Goal: Task Accomplishment & Management: Complete application form

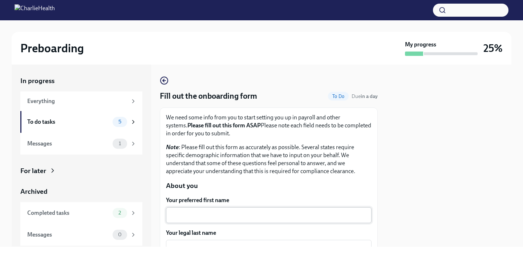
click at [222, 219] on textarea "Your preferred first name" at bounding box center [268, 215] width 197 height 9
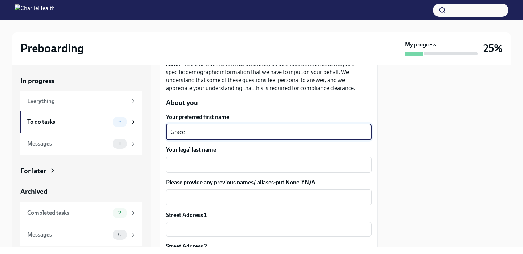
scroll to position [84, 0]
type textarea "Grace"
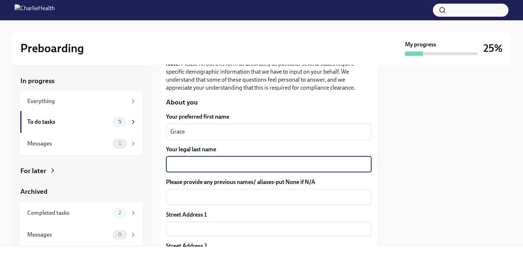
click at [212, 167] on textarea "Your legal last name" at bounding box center [268, 164] width 197 height 9
type textarea "[PERSON_NAME]"
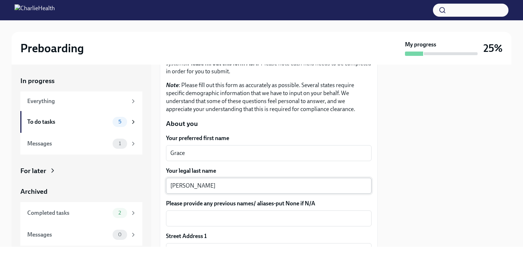
scroll to position [111, 0]
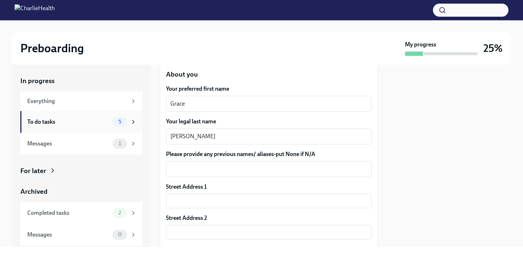
click at [137, 117] on div "To do tasks 5" at bounding box center [81, 122] width 122 height 22
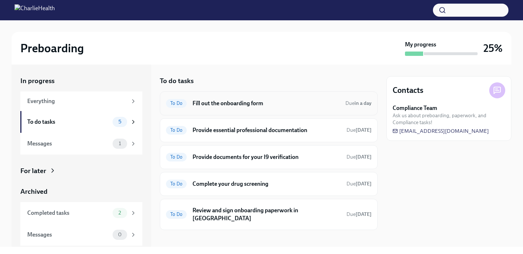
click at [179, 104] on span "To Do" at bounding box center [176, 103] width 21 height 5
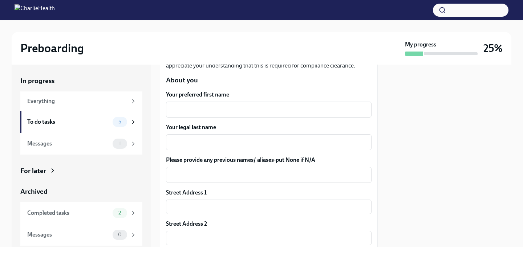
scroll to position [106, 0]
click at [99, 122] on div "To do tasks" at bounding box center [68, 122] width 82 height 8
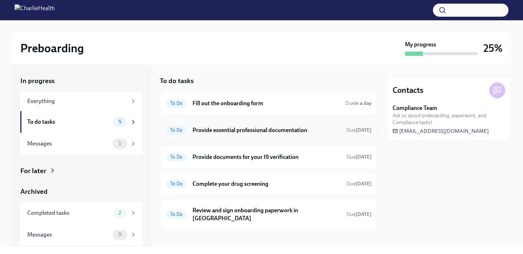
click at [175, 128] on span "To Do" at bounding box center [176, 129] width 21 height 5
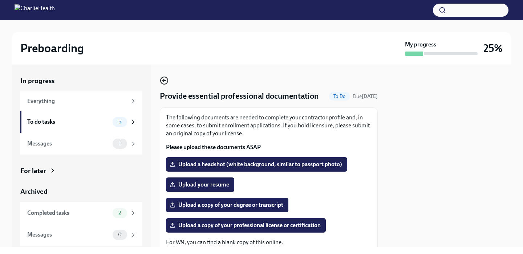
click at [165, 78] on icon "button" at bounding box center [164, 80] width 9 height 9
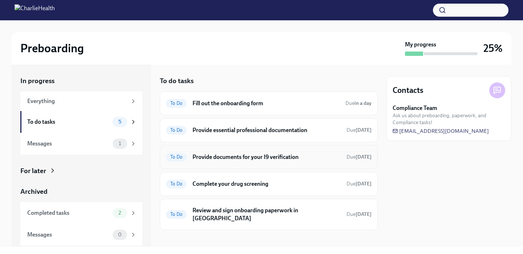
click at [219, 159] on h6 "Provide documents for your I9 verification" at bounding box center [266, 157] width 148 height 8
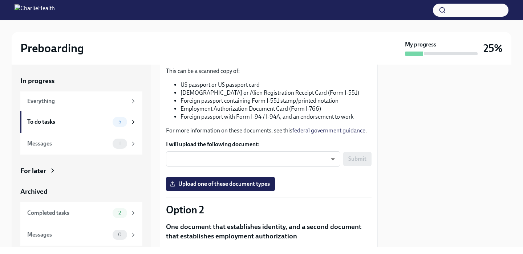
scroll to position [105, 0]
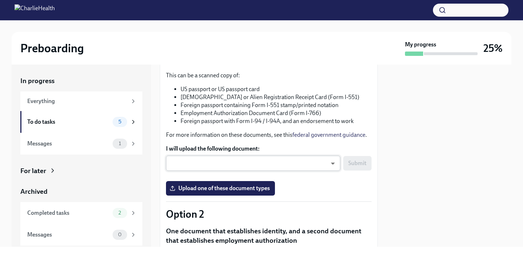
click at [219, 160] on body "Preboarding My progress 25% In progress Everything To do tasks 5 Messages 1 For…" at bounding box center [261, 127] width 523 height 254
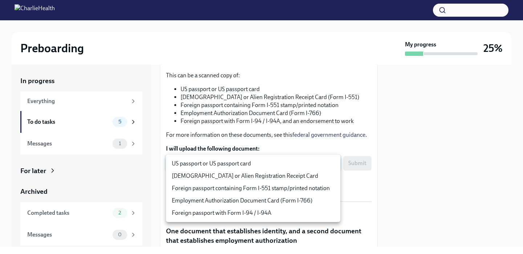
click at [220, 159] on li "US passport or US passport card" at bounding box center [253, 164] width 174 height 12
type input "KnYOjnC8x"
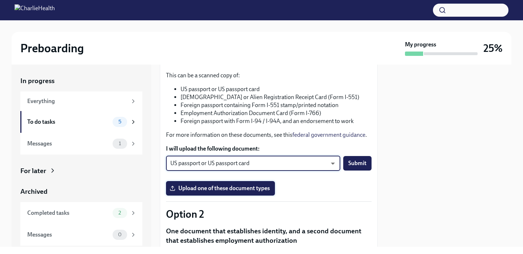
click at [257, 190] on span "Upload one of these document types" at bounding box center [220, 188] width 99 height 7
click at [0, 0] on input "Upload one of these document types" at bounding box center [0, 0] width 0 height 0
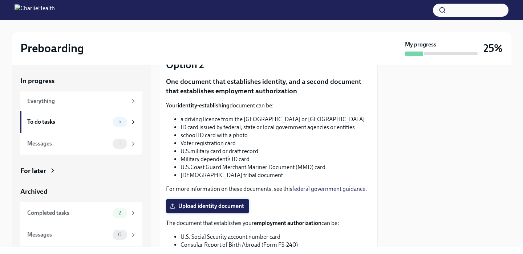
scroll to position [255, 0]
click at [205, 208] on span "Upload identity document" at bounding box center [207, 206] width 73 height 7
click at [0, 0] on input "Upload identity document" at bounding box center [0, 0] width 0 height 0
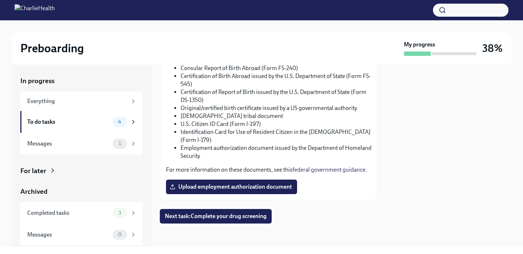
scroll to position [429, 0]
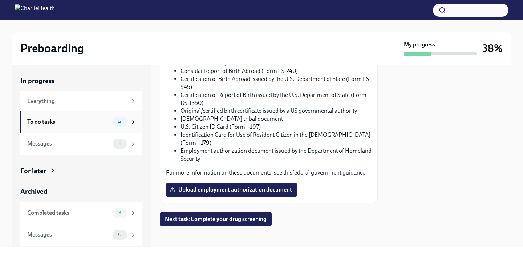
click at [81, 129] on div "To do tasks 4" at bounding box center [81, 122] width 122 height 22
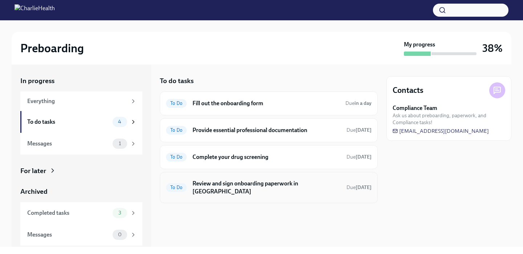
click at [245, 181] on h6 "Review and sign onboarding paperwork in [GEOGRAPHIC_DATA]" at bounding box center [266, 188] width 148 height 16
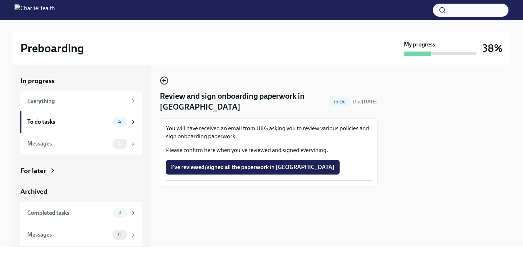
click at [162, 81] on icon "button" at bounding box center [164, 80] width 9 height 9
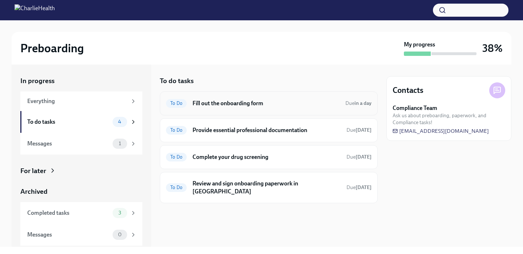
click at [207, 109] on div "To Do Fill out the onboarding form Due in a day" at bounding box center [269, 104] width 206 height 12
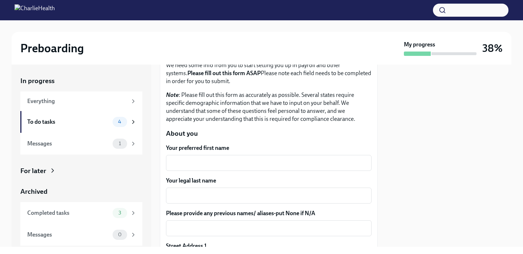
scroll to position [52, 0]
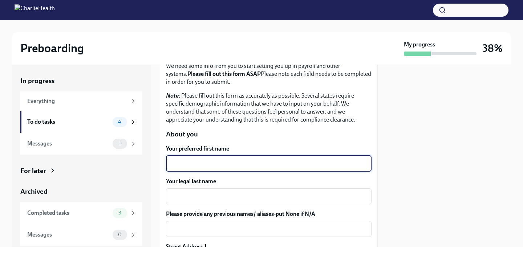
click at [216, 165] on textarea "Your preferred first name" at bounding box center [268, 163] width 197 height 9
type textarea "Grace"
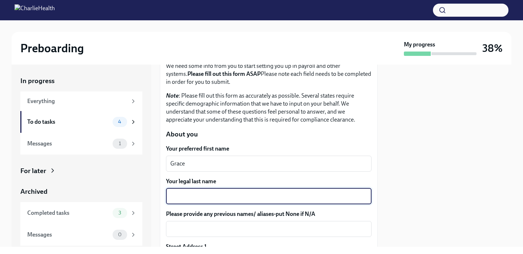
click at [222, 198] on textarea "Your legal last name" at bounding box center [268, 196] width 197 height 9
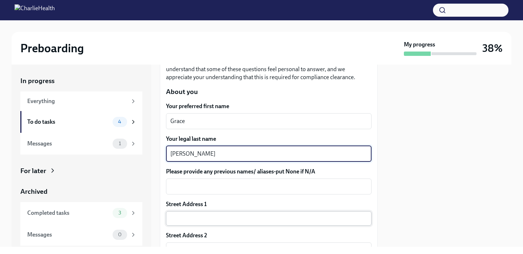
type textarea "[PERSON_NAME]"
click at [220, 217] on input "text" at bounding box center [269, 218] width 206 height 15
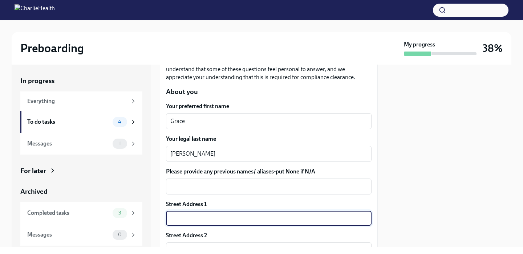
type input "24391 [STREET_ADDRESS][PERSON_NAME]"
type input "92653"
type input "[GEOGRAPHIC_DATA]"
type input "CA"
type input "US"
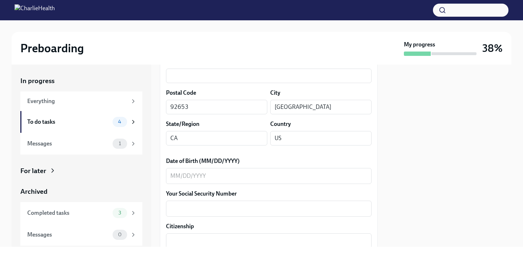
scroll to position [276, 0]
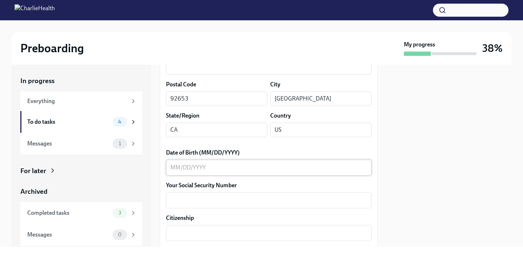
click at [226, 172] on div "x ​" at bounding box center [269, 168] width 206 height 16
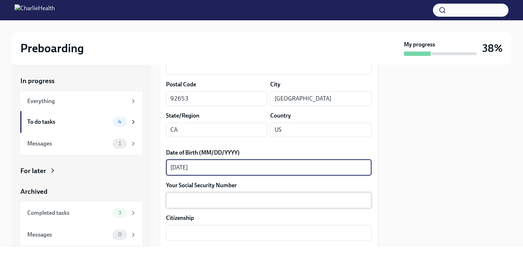
type textarea "[DATE]"
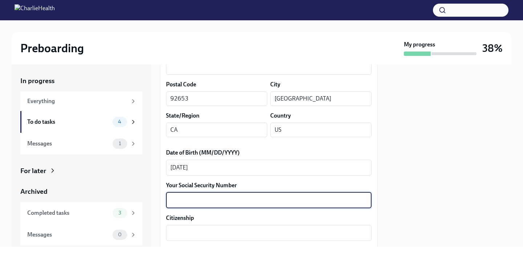
click at [221, 197] on textarea "Your Social Security Number" at bounding box center [268, 200] width 197 height 9
type textarea "515-17-8190"
click at [216, 230] on textarea "Citizenship" at bounding box center [268, 233] width 197 height 9
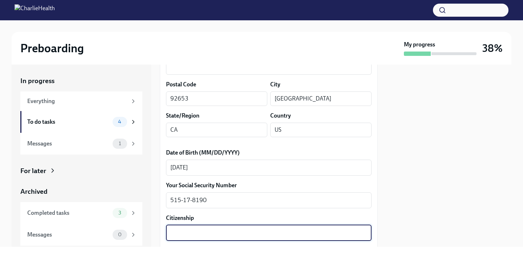
scroll to position [319, 0]
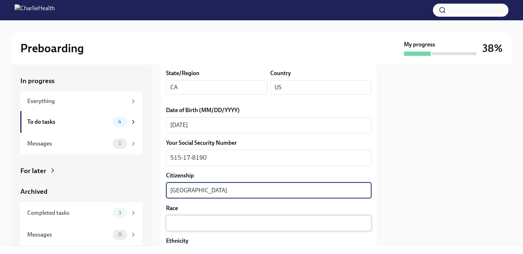
type textarea "[GEOGRAPHIC_DATA]"
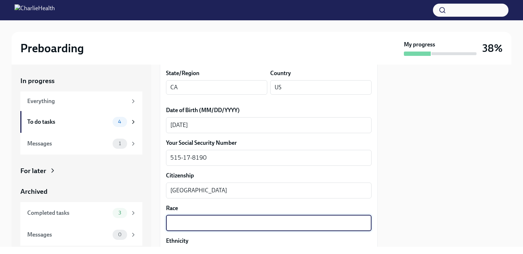
click at [194, 225] on textarea "Race" at bounding box center [268, 223] width 197 height 9
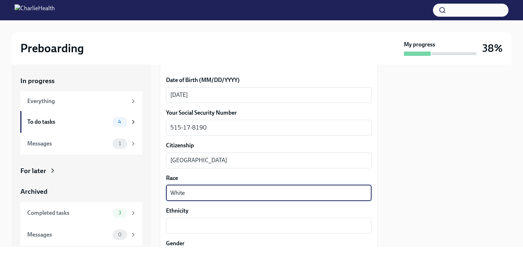
scroll to position [351, 0]
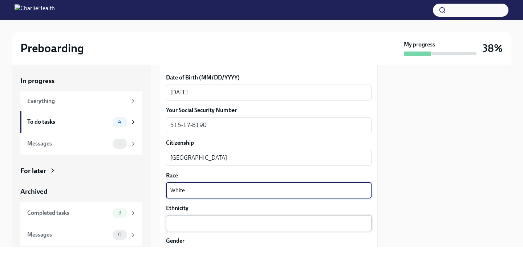
type textarea "White"
click at [192, 221] on textarea "Ethnicity" at bounding box center [268, 223] width 197 height 9
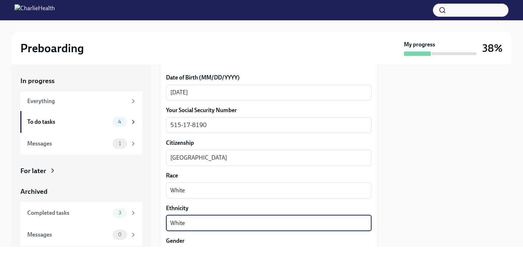
scroll to position [403, 0]
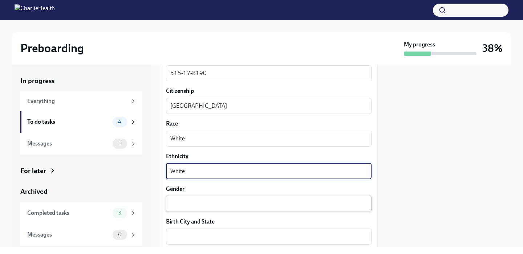
type textarea "White"
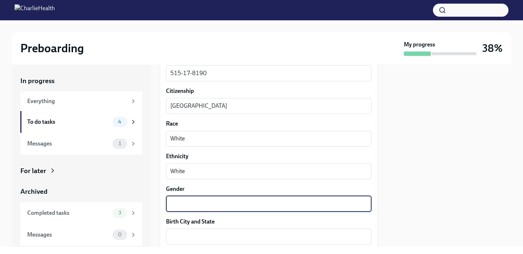
click at [198, 205] on textarea "Gender" at bounding box center [268, 204] width 197 height 9
type textarea "[DEMOGRAPHIC_DATA]"
click at [191, 239] on textarea "Birth City and State" at bounding box center [268, 236] width 197 height 9
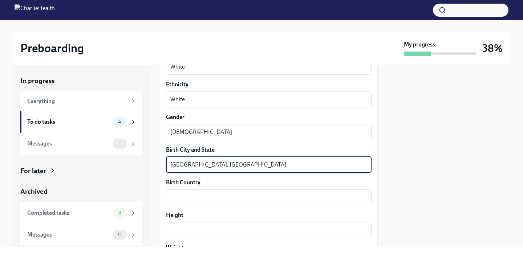
scroll to position [475, 0]
type textarea "[GEOGRAPHIC_DATA], [GEOGRAPHIC_DATA]"
click at [193, 196] on textarea "Birth Country" at bounding box center [268, 198] width 197 height 9
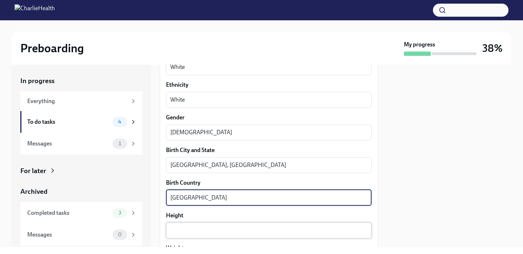
type textarea "[GEOGRAPHIC_DATA]"
click at [189, 232] on textarea "Height" at bounding box center [268, 230] width 197 height 9
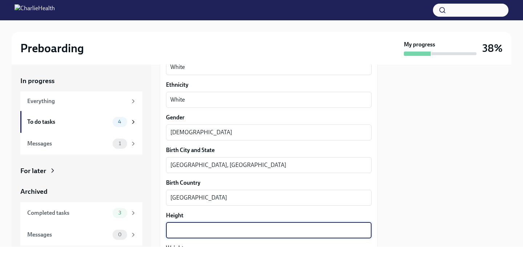
type textarea "6"
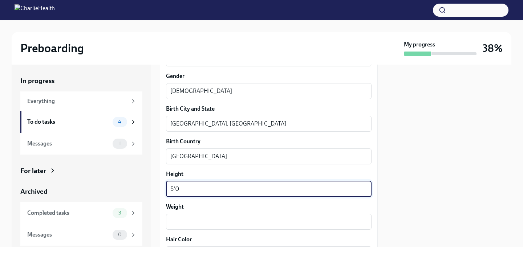
scroll to position [525, 0]
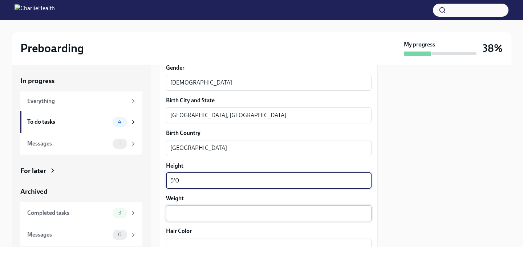
type textarea "5'0"
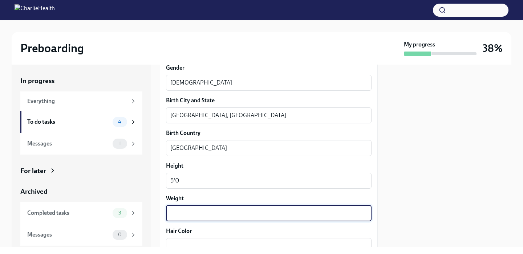
click at [180, 213] on textarea "Weight" at bounding box center [268, 213] width 197 height 9
type textarea "125"
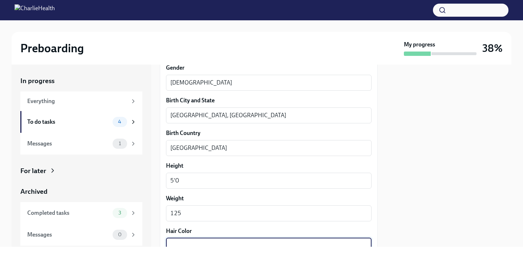
click at [183, 243] on textarea "Hair Color" at bounding box center [268, 246] width 197 height 9
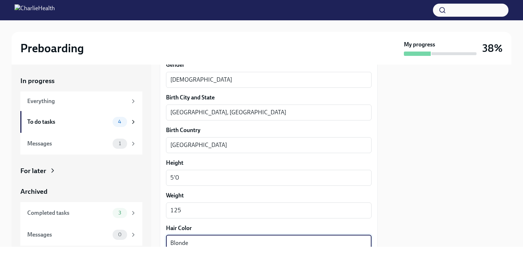
scroll to position [592, 0]
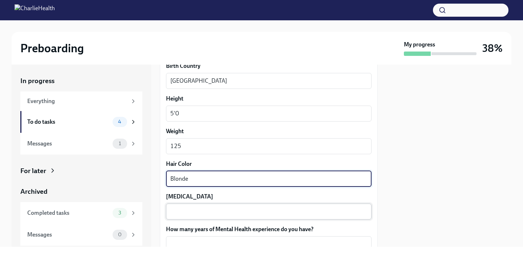
type textarea "Blonde"
click at [191, 216] on div "x ​" at bounding box center [269, 212] width 206 height 16
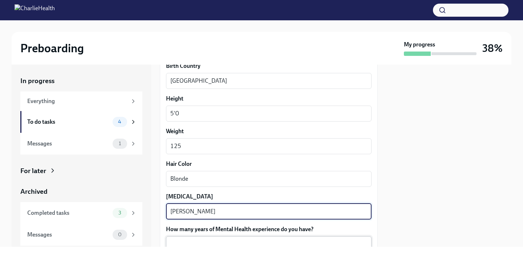
type textarea "[PERSON_NAME]"
click at [191, 243] on textarea "How many years of Mental Health experience do you have?" at bounding box center [268, 244] width 197 height 9
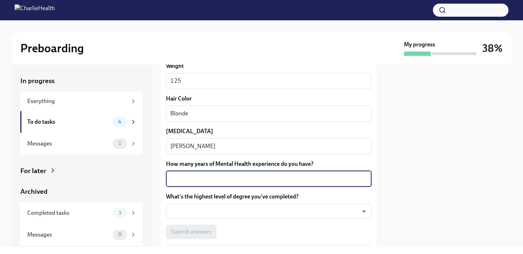
scroll to position [657, 0]
type textarea "one year post-grad, three years including grad school"
click at [252, 216] on body "Preboarding My progress 38% In progress Everything To do tasks 4 Messages 1 For…" at bounding box center [261, 127] width 523 height 254
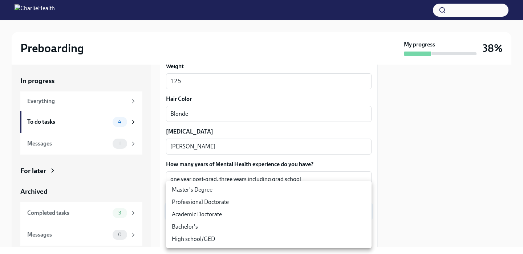
click at [218, 192] on li "Master's Degree" at bounding box center [269, 190] width 206 height 12
type input "2vBr-ghkD"
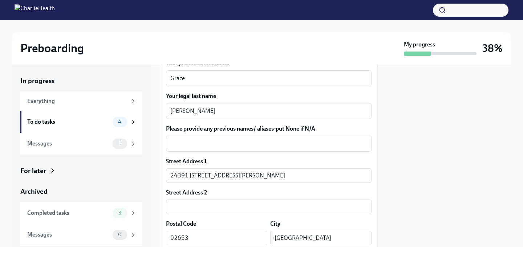
scroll to position [135, 0]
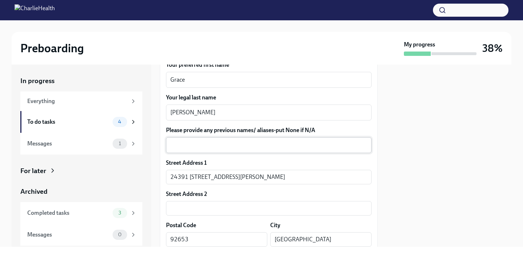
click at [257, 146] on textarea "Please provide any previous names/ aliases-put None if N/A" at bounding box center [268, 145] width 197 height 9
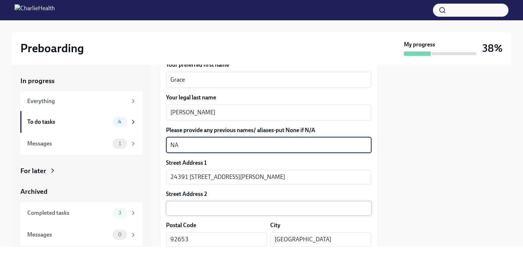
type textarea "NA"
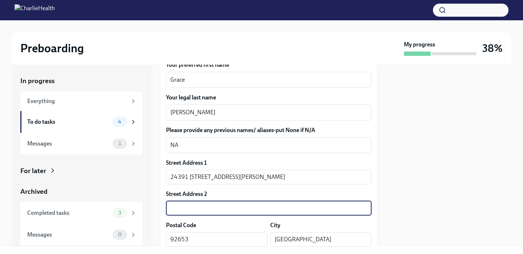
click at [237, 207] on input "text" at bounding box center [269, 208] width 206 height 15
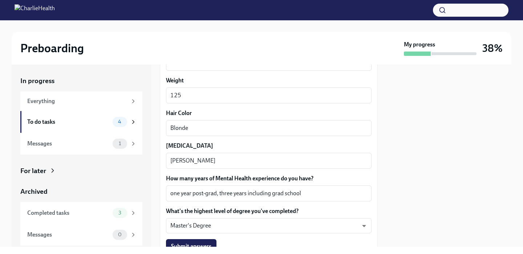
scroll to position [708, 0]
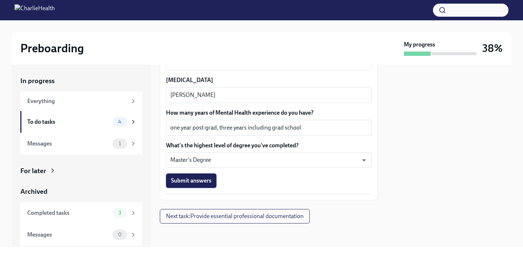
type input "NA"
click at [198, 181] on span "Submit answers" at bounding box center [191, 180] width 40 height 7
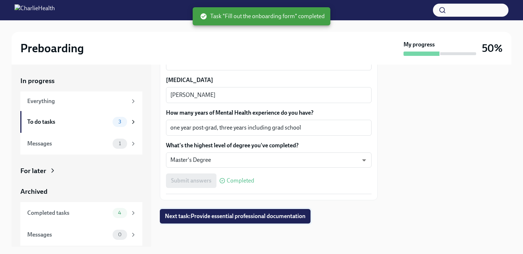
click at [189, 213] on span "Next task : Provide essential professional documentation" at bounding box center [235, 216] width 141 height 7
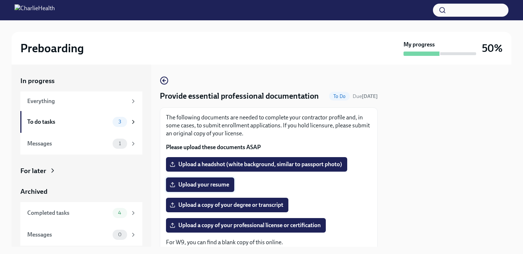
click at [183, 183] on span "Upload your resume" at bounding box center [200, 184] width 58 height 7
click at [0, 0] on input "Upload your resume" at bounding box center [0, 0] width 0 height 0
click at [221, 227] on span "Upload a copy of your professional license or certification" at bounding box center [246, 225] width 150 height 7
click at [0, 0] on input "Upload a copy of your professional license or certification" at bounding box center [0, 0] width 0 height 0
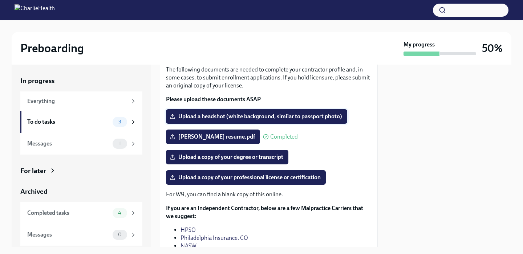
scroll to position [50, 0]
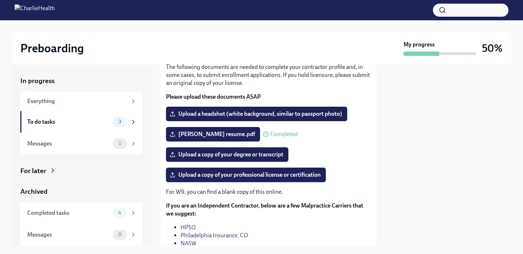
click at [222, 174] on span "Upload a copy of your professional license or certification" at bounding box center [246, 174] width 150 height 7
click at [0, 0] on input "Upload a copy of your professional license or certification" at bounding box center [0, 0] width 0 height 0
click at [219, 156] on span "Upload a copy of your degree or transcript" at bounding box center [227, 154] width 112 height 7
click at [0, 0] on input "Upload a copy of your degree or transcript" at bounding box center [0, 0] width 0 height 0
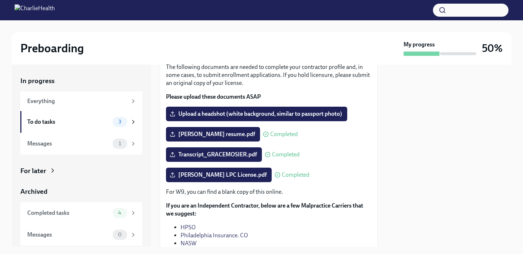
click at [269, 105] on div "The following documents are needed to complete your contractor profile and, in …" at bounding box center [269, 162] width 206 height 198
click at [269, 115] on span "Upload a headshot (white background, similar to passport photo)" at bounding box center [256, 113] width 171 height 7
click at [0, 0] on input "Upload a headshot (white background, similar to passport photo)" at bounding box center [0, 0] width 0 height 0
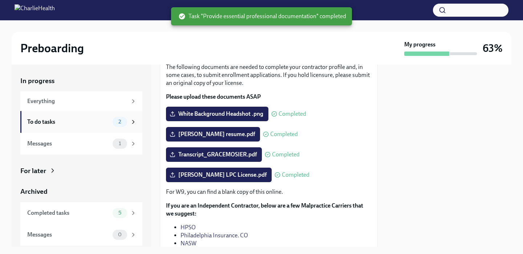
click at [101, 125] on div "To do tasks" at bounding box center [68, 122] width 82 height 8
